Goal: Information Seeking & Learning: Learn about a topic

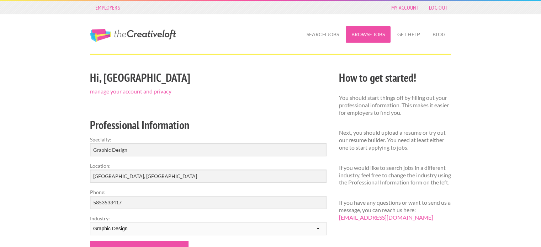
click at [360, 41] on link "Browse Jobs" at bounding box center [368, 34] width 45 height 16
click at [368, 31] on link "Browse Jobs" at bounding box center [368, 34] width 45 height 16
click at [359, 35] on link "Browse Jobs" at bounding box center [368, 34] width 45 height 16
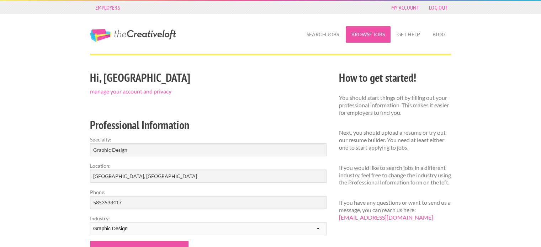
click at [359, 35] on link "Browse Jobs" at bounding box center [368, 34] width 45 height 16
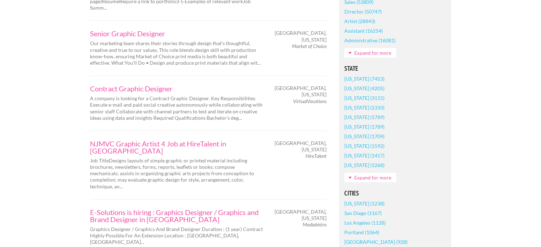
scroll to position [409, 0]
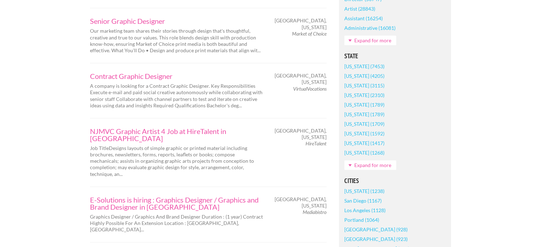
click at [352, 165] on link "Expand for more" at bounding box center [371, 166] width 52 height 10
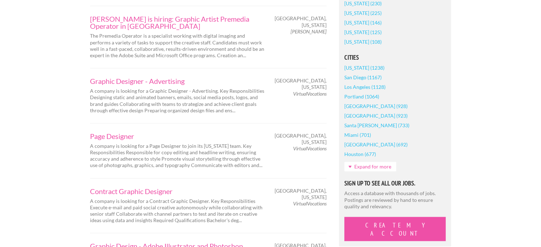
scroll to position [869, 0]
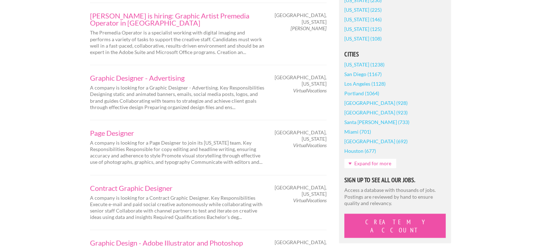
click at [361, 163] on link "Expand for more" at bounding box center [371, 164] width 52 height 10
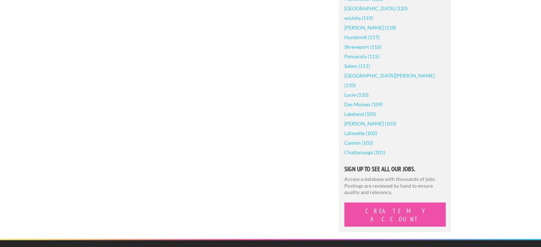
scroll to position [1888, 0]
